Goal: Check status

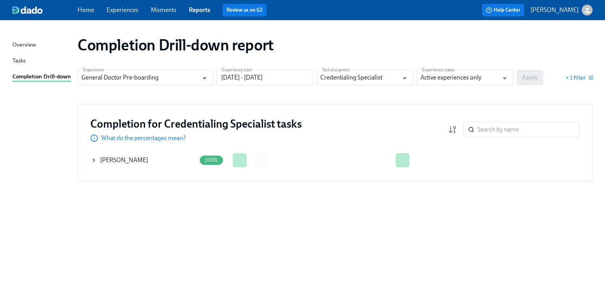
click at [95, 160] on icon at bounding box center [94, 160] width 6 height 6
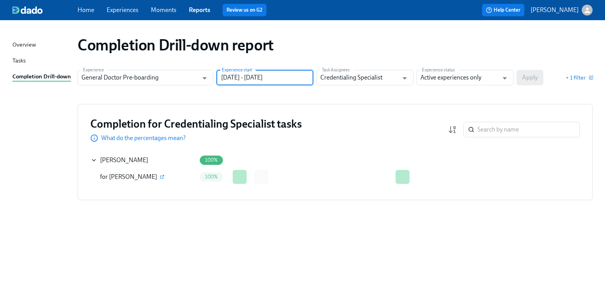
drag, startPoint x: 297, startPoint y: 78, endPoint x: 262, endPoint y: 78, distance: 34.2
click at [262, 78] on input "[DATE] - [DATE]" at bounding box center [265, 78] width 97 height 16
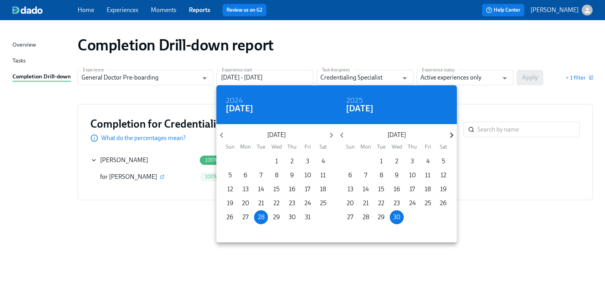
click at [451, 136] on icon "button" at bounding box center [452, 135] width 10 height 10
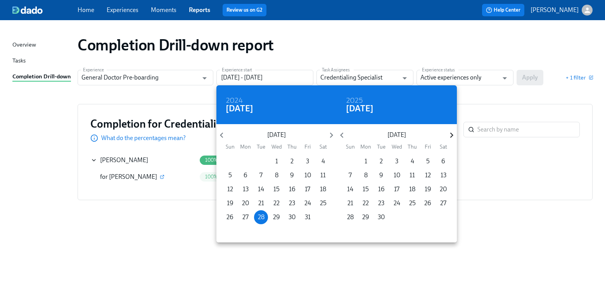
click at [453, 135] on icon "button" at bounding box center [451, 135] width 3 height 5
click at [454, 135] on icon "button" at bounding box center [452, 135] width 10 height 10
click at [398, 217] on p "31" at bounding box center [397, 217] width 6 height 9
type input "[DATE] - [DATE]"
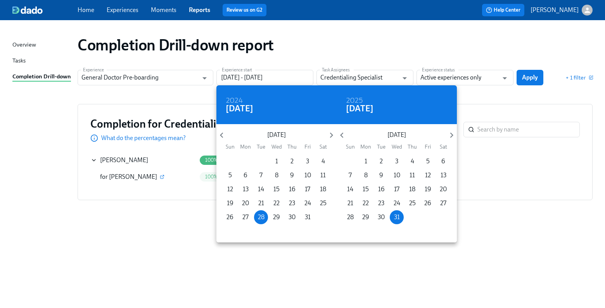
click at [529, 74] on div at bounding box center [302, 154] width 605 height 308
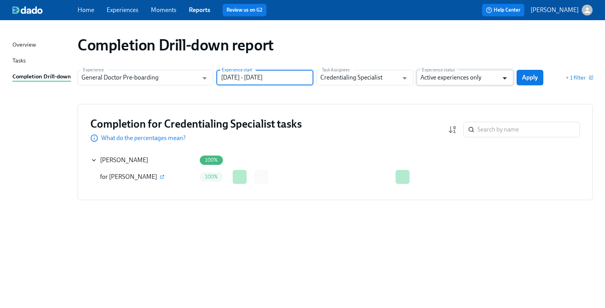
click at [502, 77] on icon "Open" at bounding box center [505, 78] width 10 height 10
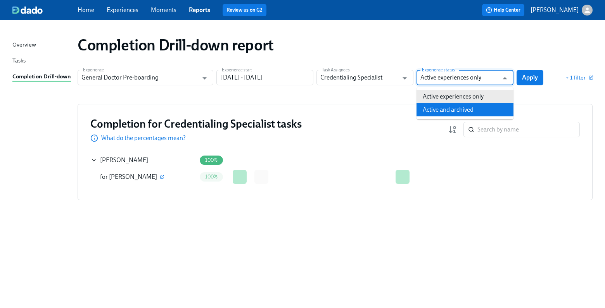
click at [454, 108] on li "Active and archived" at bounding box center [465, 109] width 97 height 13
type input "Active and archived"
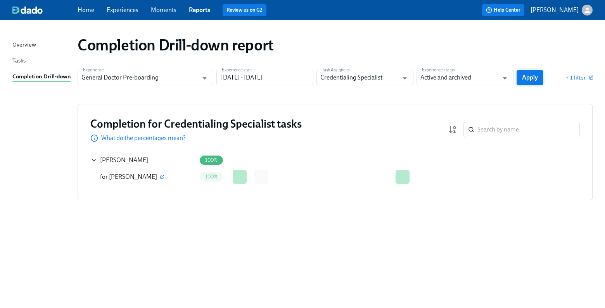
click at [532, 76] on span "Apply" at bounding box center [530, 78] width 16 height 8
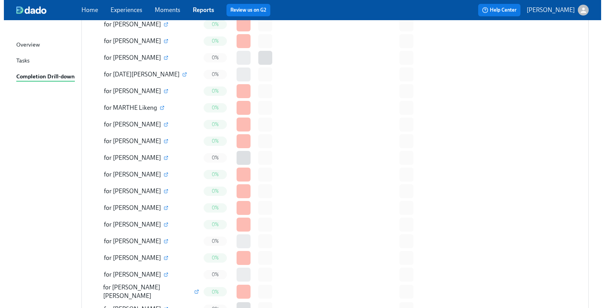
scroll to position [1759, 0]
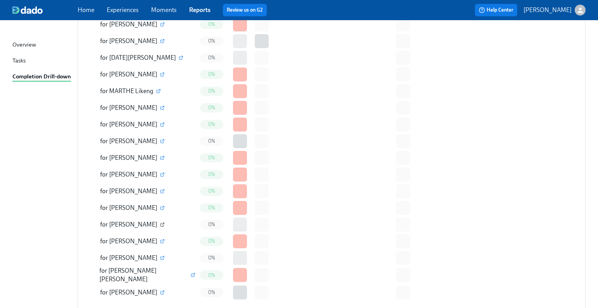
click at [160, 222] on icon "button" at bounding box center [162, 224] width 5 height 5
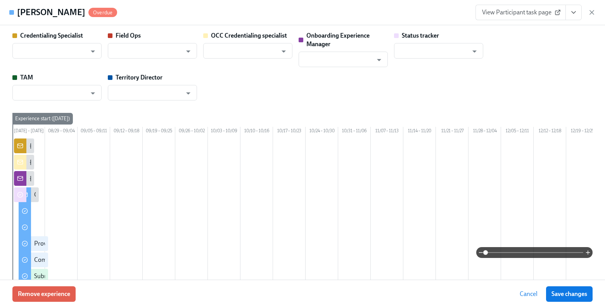
type input "[PERSON_NAME]"
type input "Status Tracker"
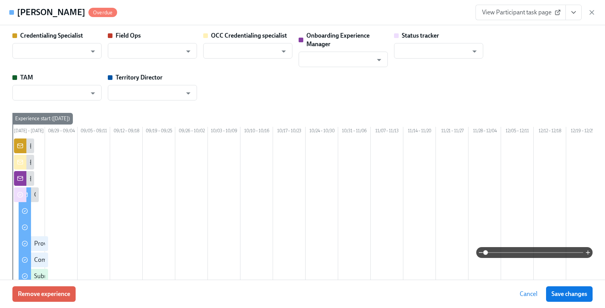
type input "[PERSON_NAME]"
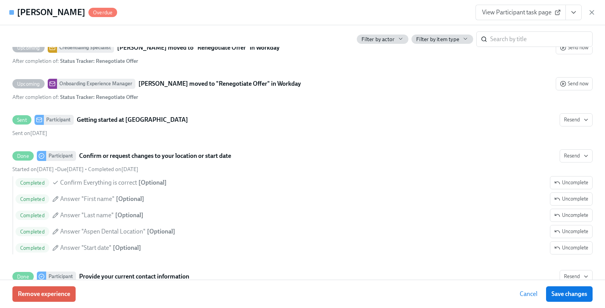
scroll to position [828, 0]
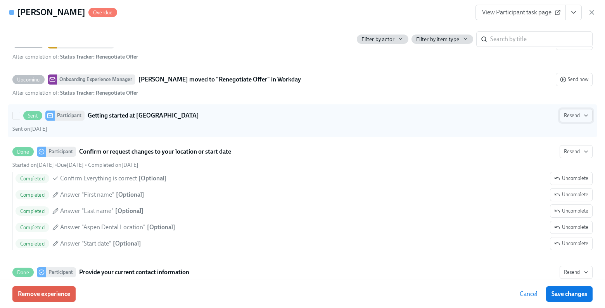
click at [563, 122] on button "Resend" at bounding box center [576, 115] width 33 height 13
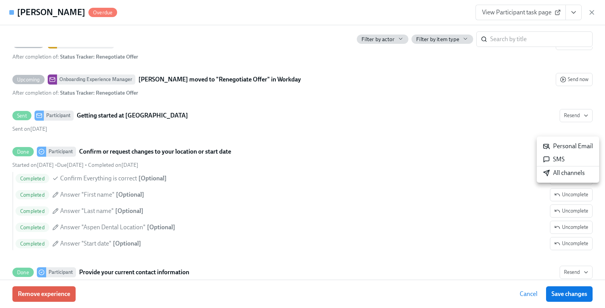
drag, startPoint x: 561, startPoint y: 145, endPoint x: 487, endPoint y: 156, distance: 74.6
click at [487, 156] on div "Personal Email SMS All channels" at bounding box center [302, 154] width 605 height 308
click at [14, 31] on div at bounding box center [302, 154] width 605 height 308
